Goal: Transaction & Acquisition: Obtain resource

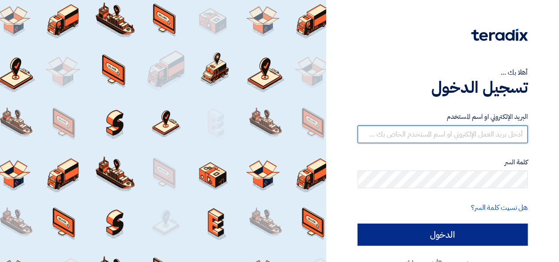
type input "[EMAIL_ADDRESS][DOMAIN_NAME]"
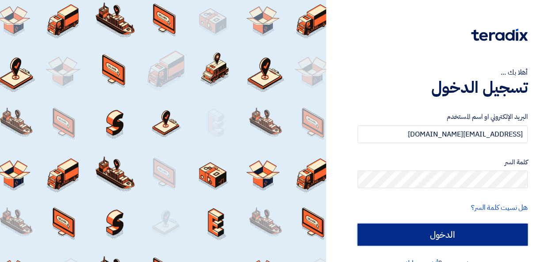
click at [450, 230] on input "الدخول" at bounding box center [443, 235] width 170 height 22
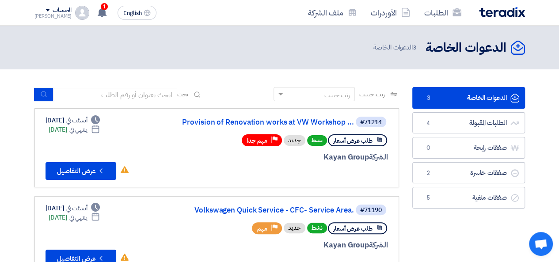
click at [453, 236] on div "الدعوات الخاصة الدعوات الخاصة 3 الطلبات المقبولة الطلبات المقبولة 4 صفقات رابحة…" at bounding box center [469, 229] width 126 height 285
click at [487, 94] on link "الدعوات الخاصة الدعوات الخاصة 3" at bounding box center [469, 98] width 113 height 22
click at [100, 167] on icon "Check details" at bounding box center [101, 171] width 8 height 8
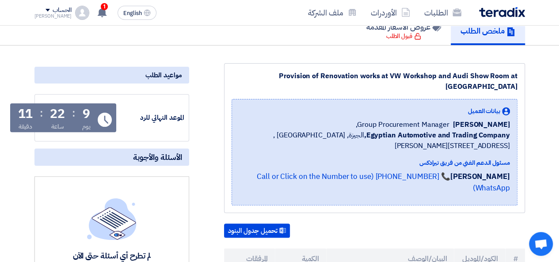
scroll to position [177, 0]
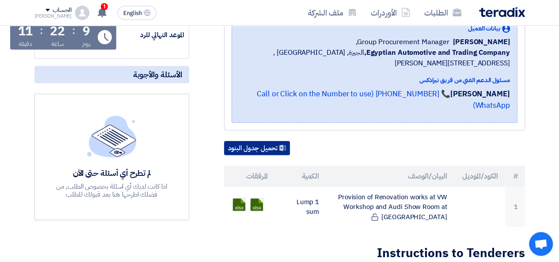
click at [288, 141] on button "تحميل جدول البنود" at bounding box center [257, 148] width 66 height 14
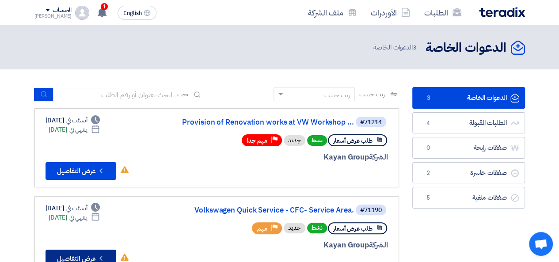
click at [92, 259] on button "Check details عرض التفاصيل" at bounding box center [81, 259] width 71 height 18
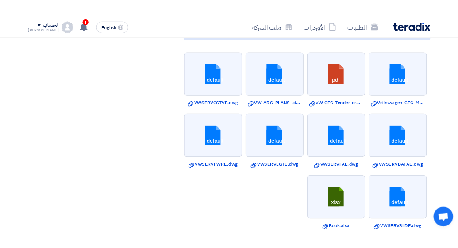
scroll to position [708, 0]
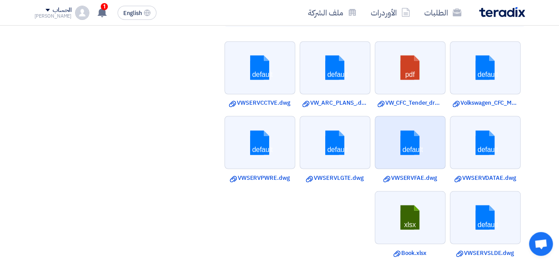
drag, startPoint x: 416, startPoint y: 67, endPoint x: 445, endPoint y: 124, distance: 64.1
click at [445, 124] on div "default" at bounding box center [410, 142] width 71 height 53
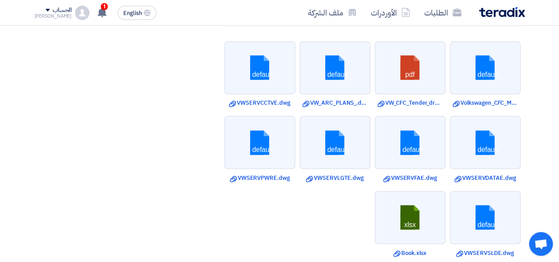
click at [335, 84] on li "default Download file VW_ARC_PLANS_.dwg" at bounding box center [335, 74] width 71 height 66
drag, startPoint x: 335, startPoint y: 84, endPoint x: 292, endPoint y: 187, distance: 112.0
click at [292, 187] on ul "default Download file Volkswagen_CFC_Mech_service_area.dwg pdf Download file VW…" at bounding box center [374, 149] width 301 height 225
